Goal: Find specific page/section: Find specific page/section

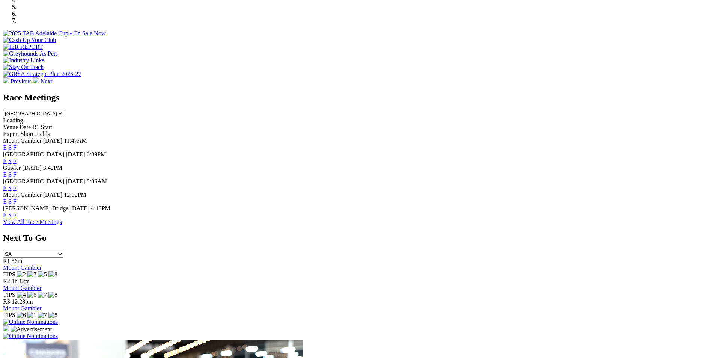
scroll to position [296, 0]
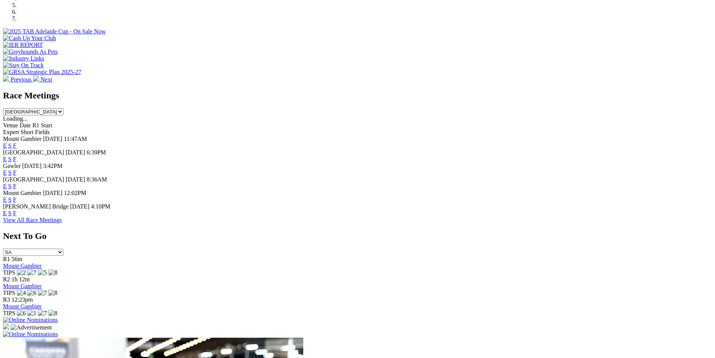
click at [17, 156] on link "F" at bounding box center [14, 159] width 3 height 6
